Goal: Book appointment/travel/reservation

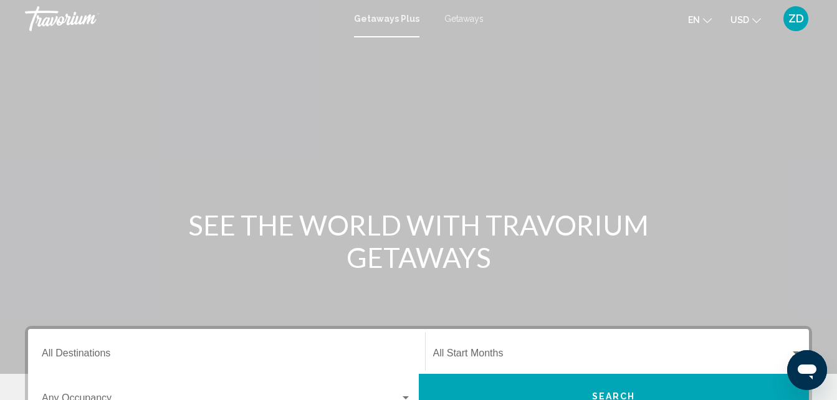
click at [462, 18] on span "Getaways" at bounding box center [463, 19] width 39 height 10
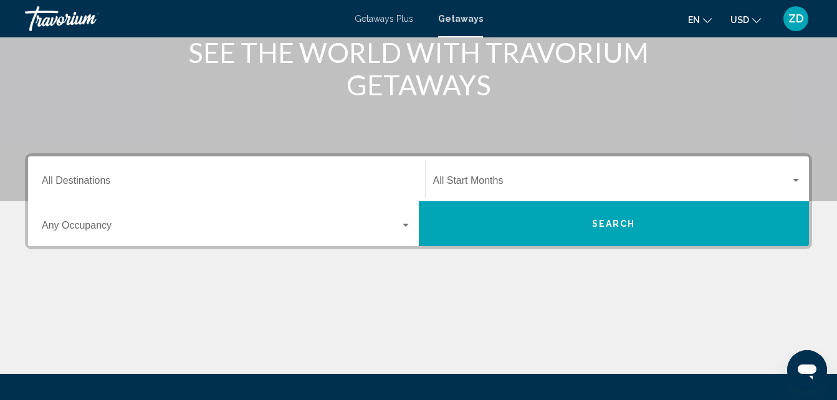
scroll to position [175, 0]
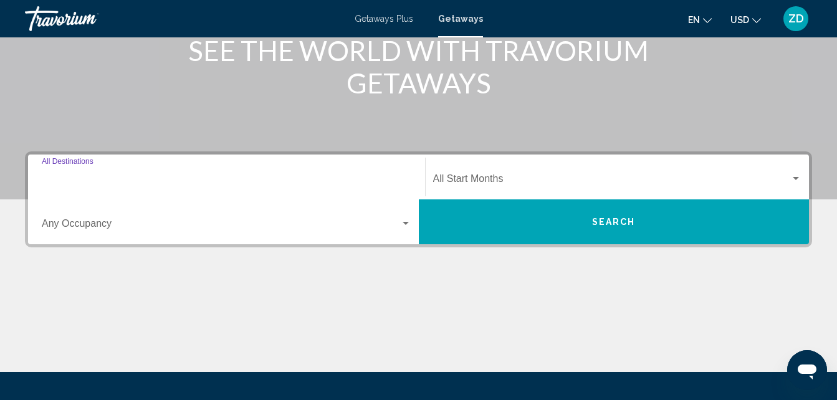
click at [52, 178] on input "Destination All Destinations" at bounding box center [227, 181] width 370 height 11
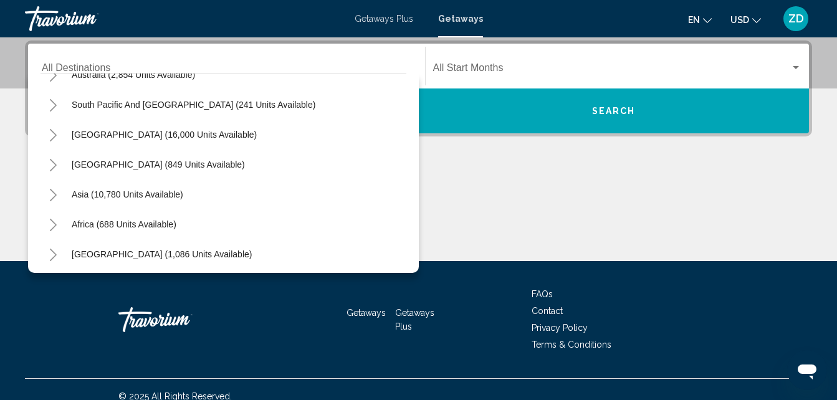
scroll to position [202, 0]
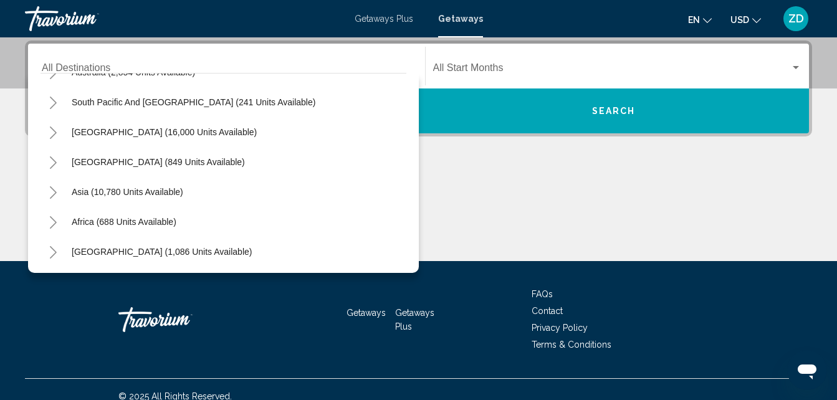
click at [54, 192] on icon "Toggle Asia (10,780 units available)" at bounding box center [53, 192] width 9 height 12
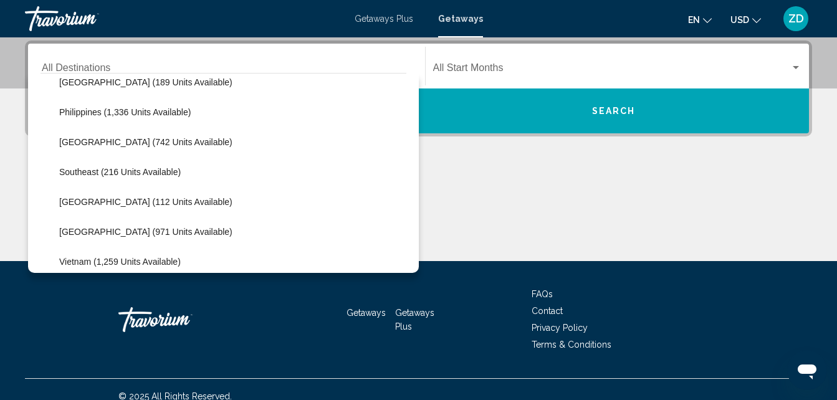
scroll to position [576, 0]
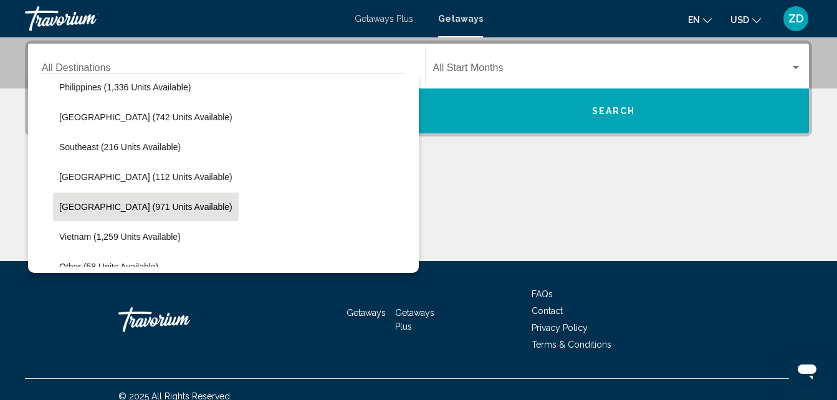
click at [150, 206] on span "[GEOGRAPHIC_DATA] (971 units available)" at bounding box center [145, 207] width 173 height 10
type input "**********"
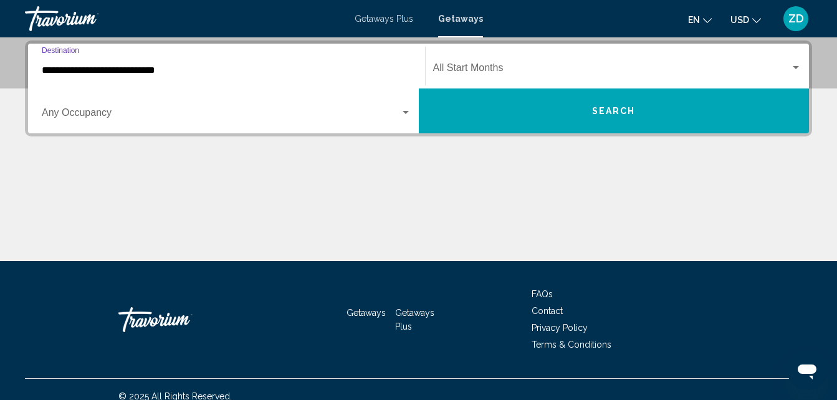
click at [545, 100] on button "Search" at bounding box center [614, 111] width 391 height 45
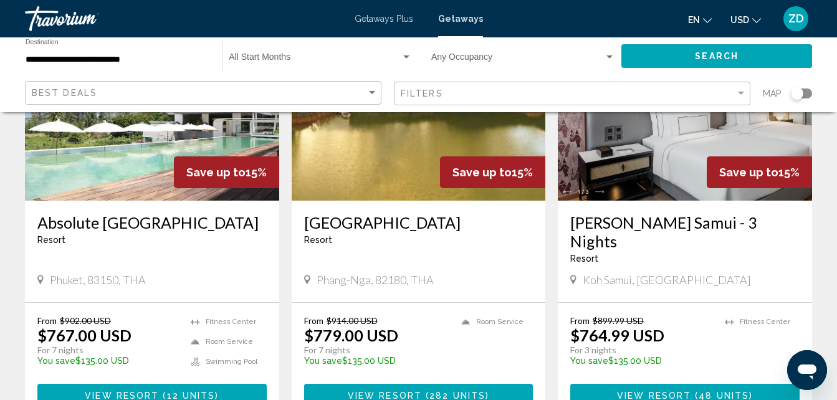
scroll to position [1521, 0]
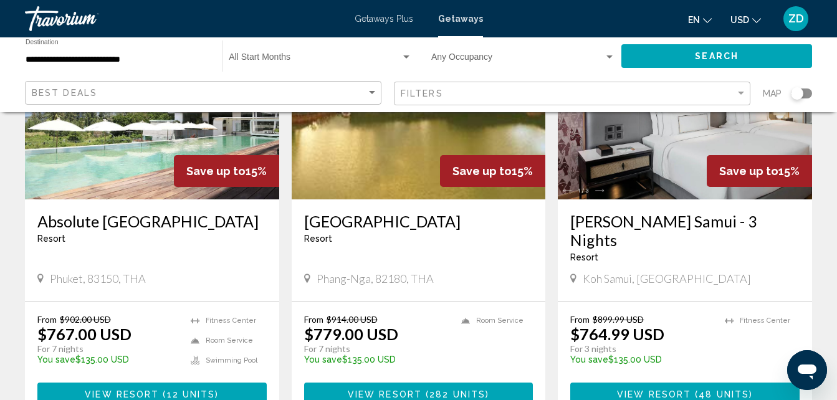
click at [162, 383] on button "View Resort ( 12 units )" at bounding box center [151, 394] width 229 height 23
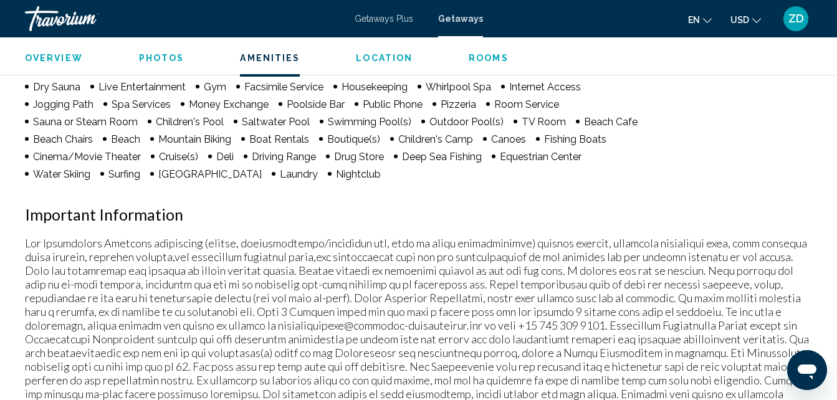
scroll to position [1205, 0]
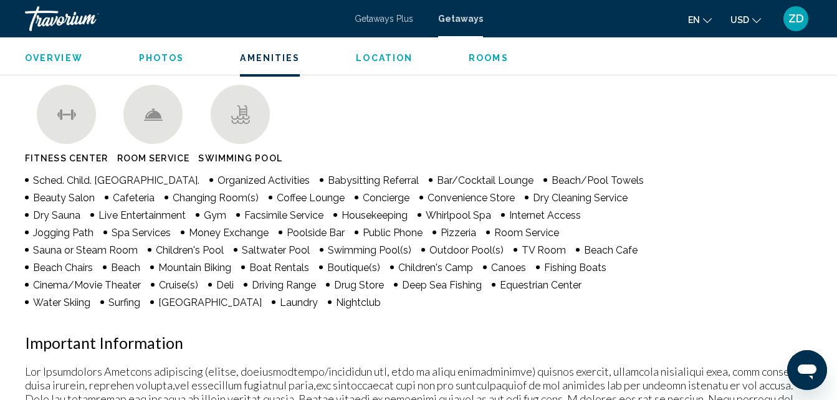
click at [486, 58] on span "Rooms" at bounding box center [489, 58] width 40 height 10
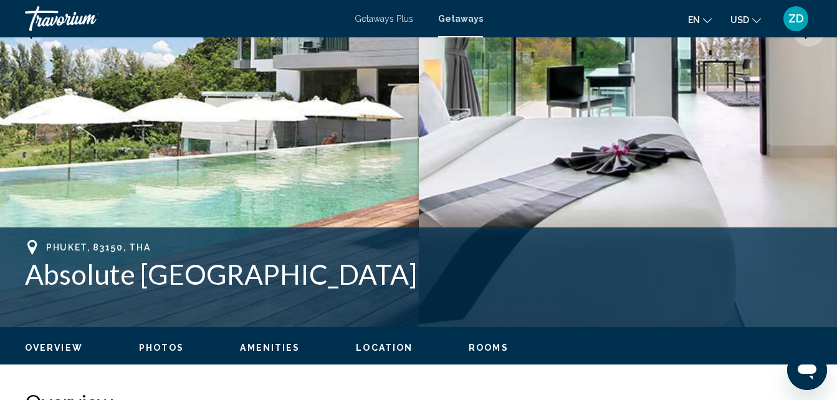
scroll to position [299, 0]
